Goal: Information Seeking & Learning: Learn about a topic

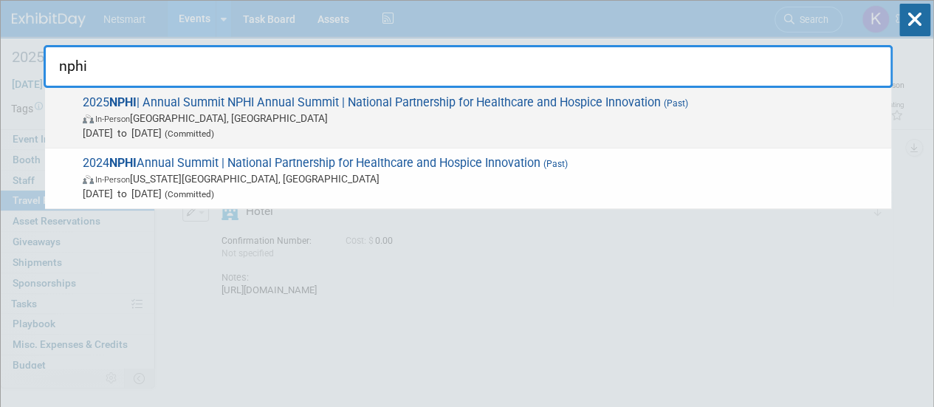
type input "nphi"
click at [238, 122] on span "In-Person [GEOGRAPHIC_DATA], [GEOGRAPHIC_DATA]" at bounding box center [483, 118] width 801 height 15
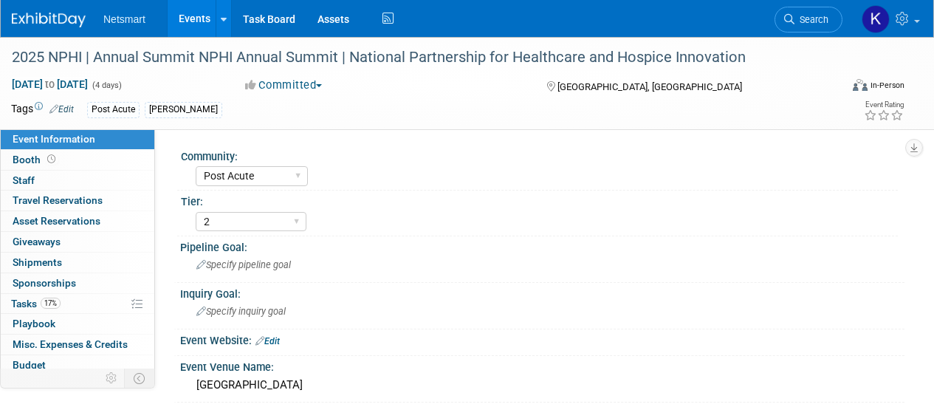
select select "Post Acute"
select select "2"
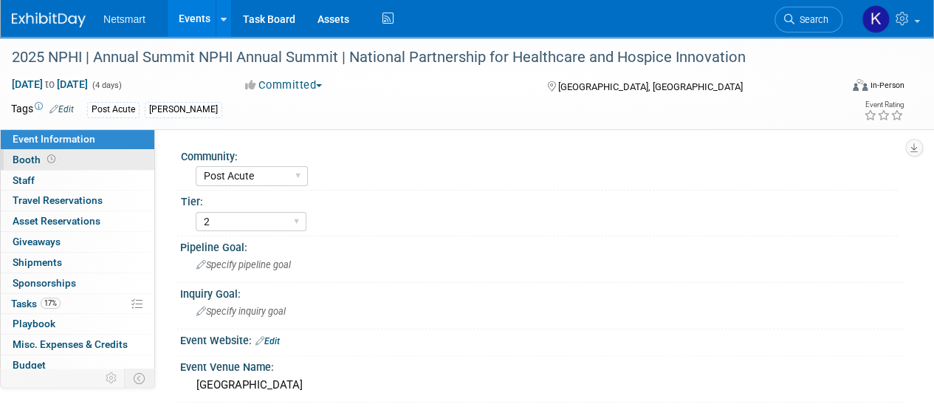
click at [79, 154] on link "Booth" at bounding box center [78, 160] width 154 height 20
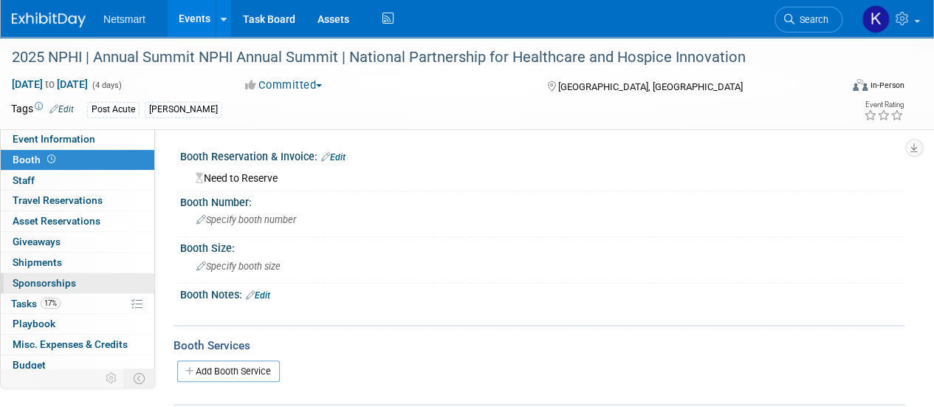
click at [77, 277] on link "0 Sponsorships 0" at bounding box center [78, 283] width 154 height 20
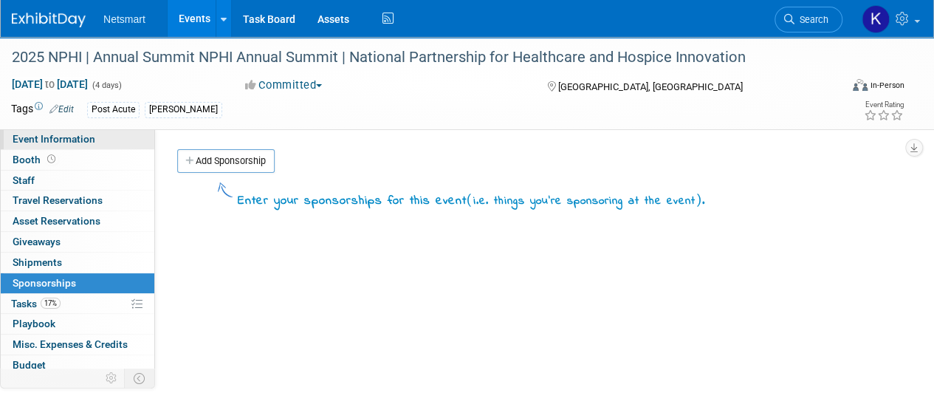
click at [72, 138] on span "Event Information" at bounding box center [54, 139] width 83 height 12
select select "Post Acute"
select select "2"
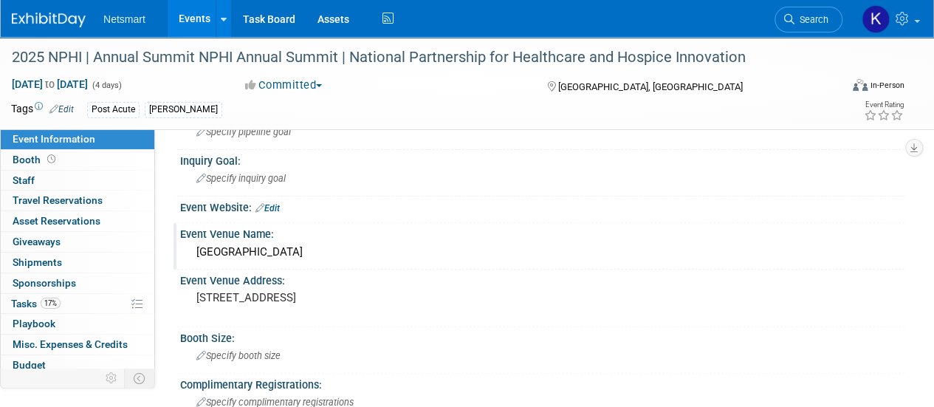
scroll to position [222, 0]
